Goal: Task Accomplishment & Management: Manage account settings

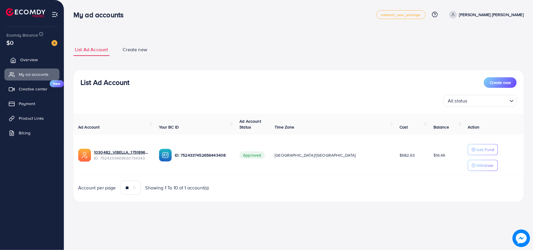
click at [37, 62] on span "Overview" at bounding box center [29, 60] width 18 height 6
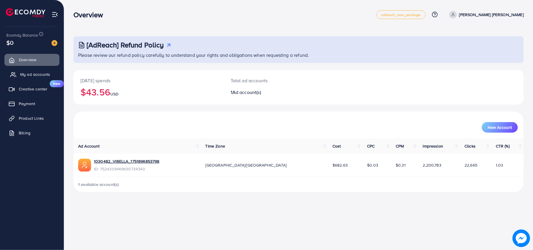
click at [33, 78] on link "My ad accounts" at bounding box center [31, 75] width 55 height 12
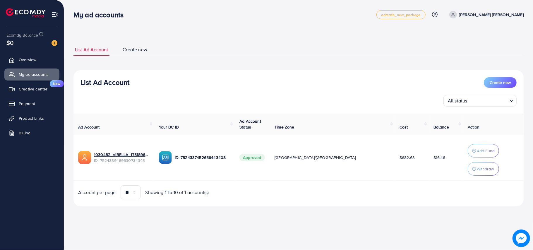
click at [226, 151] on div "ID: 7524337452656443408" at bounding box center [194, 157] width 71 height 13
